Goal: Check status: Check status

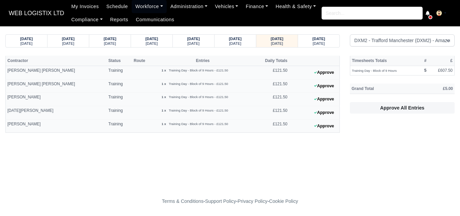
select select "1"
click at [332, 44] on div "[DATE]" at bounding box center [318, 43] width 29 height 5
select select "1"
click at [311, 42] on div "[DATE]" at bounding box center [318, 43] width 29 height 5
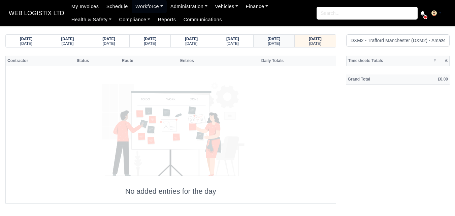
click at [275, 42] on small "[DATE]" at bounding box center [274, 43] width 12 height 4
